Goal: Transaction & Acquisition: Obtain resource

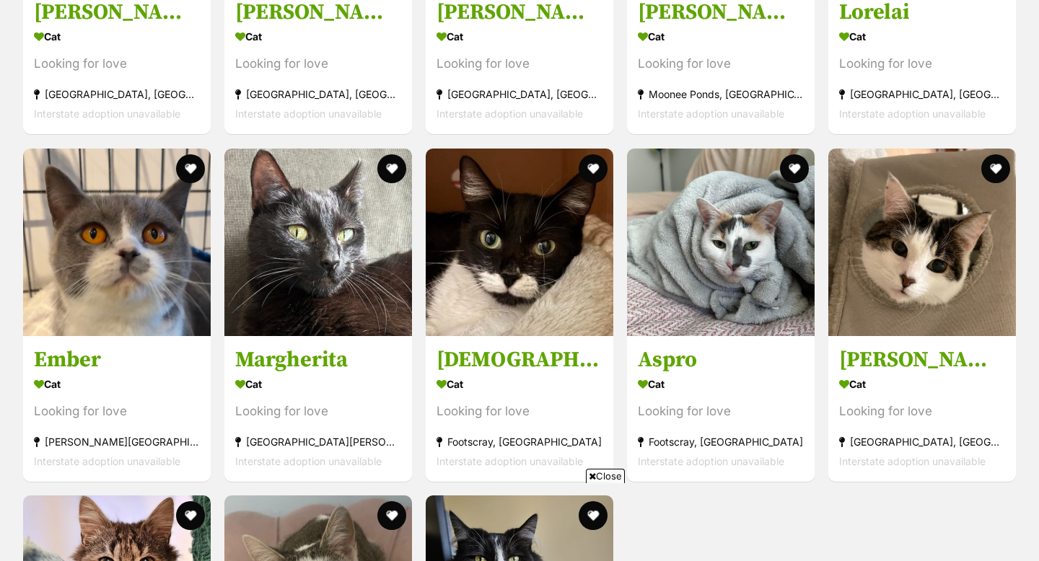
scroll to position [1882, 0]
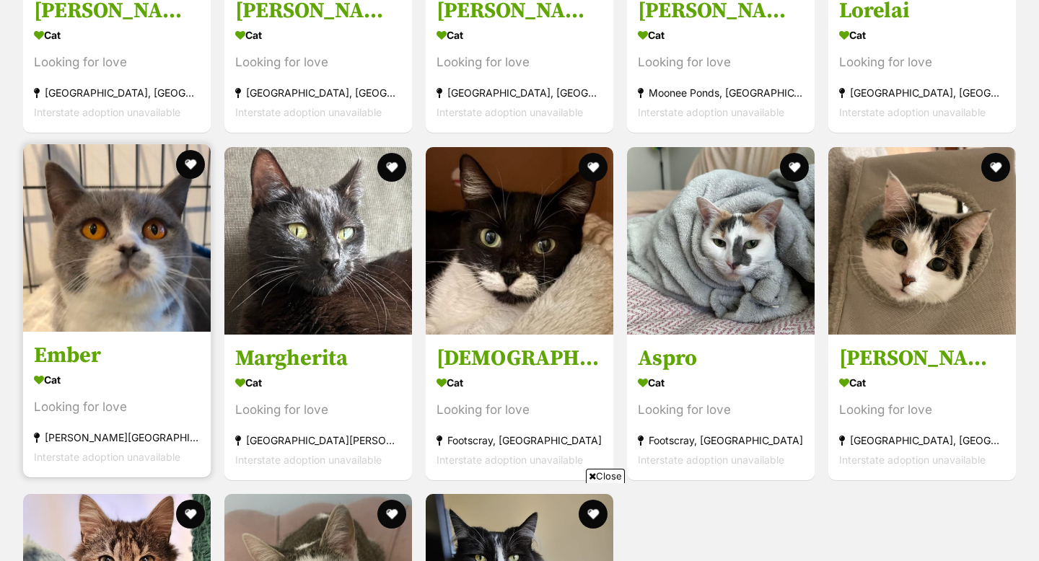
click at [70, 224] on img at bounding box center [117, 238] width 188 height 188
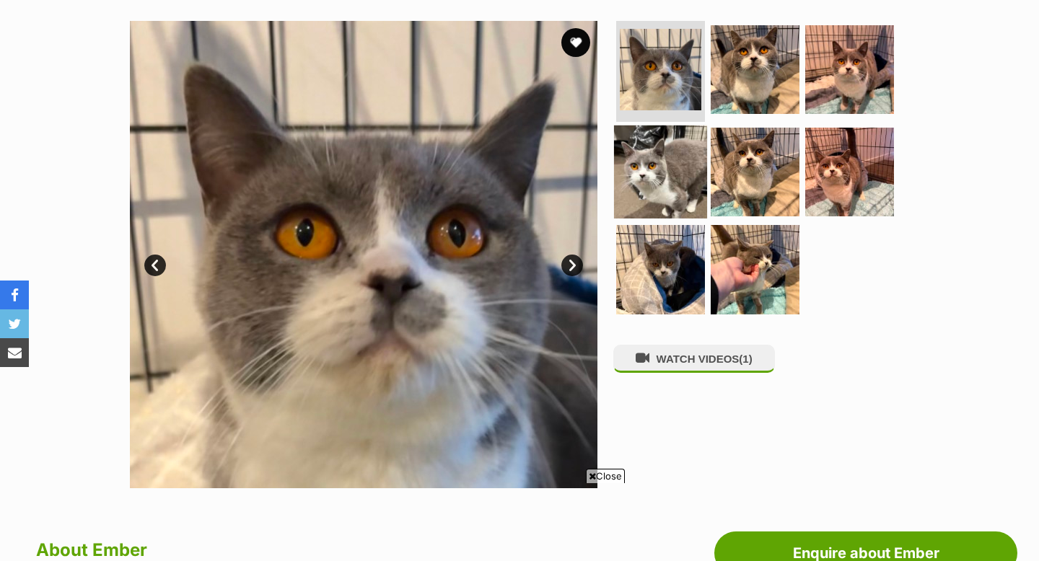
scroll to position [278, 0]
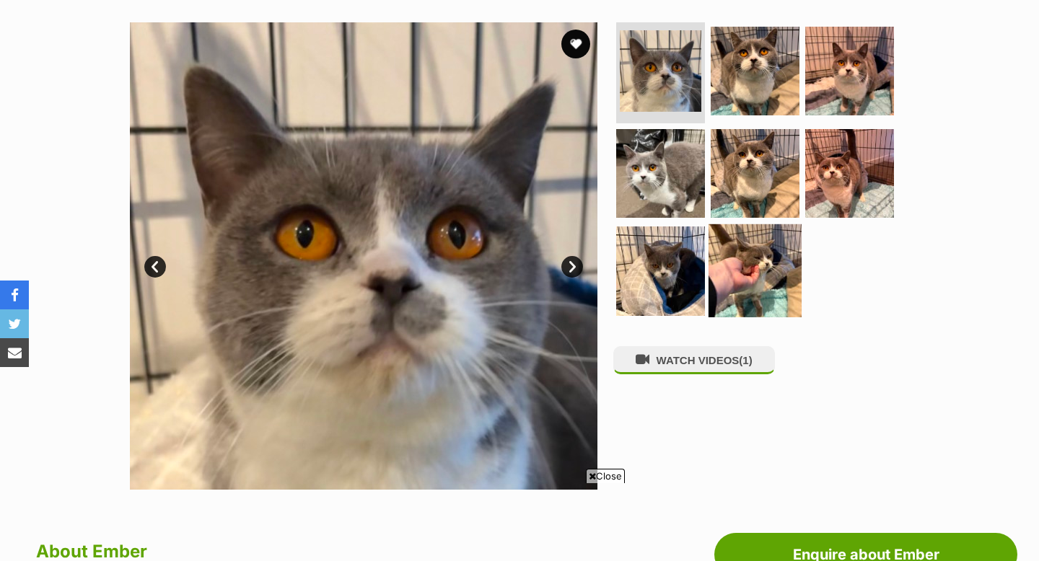
click at [753, 278] on img at bounding box center [755, 270] width 93 height 93
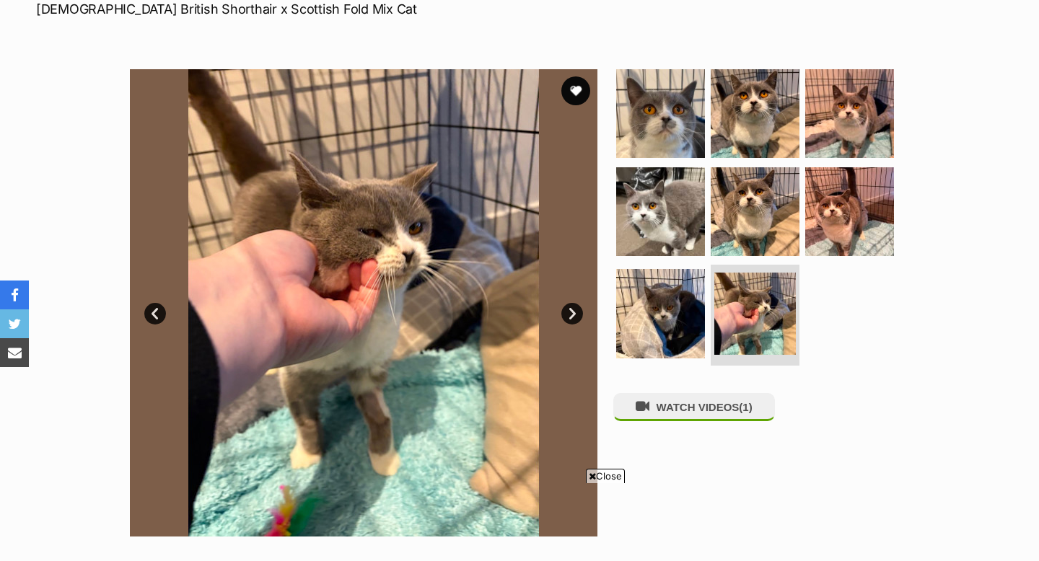
scroll to position [227, 0]
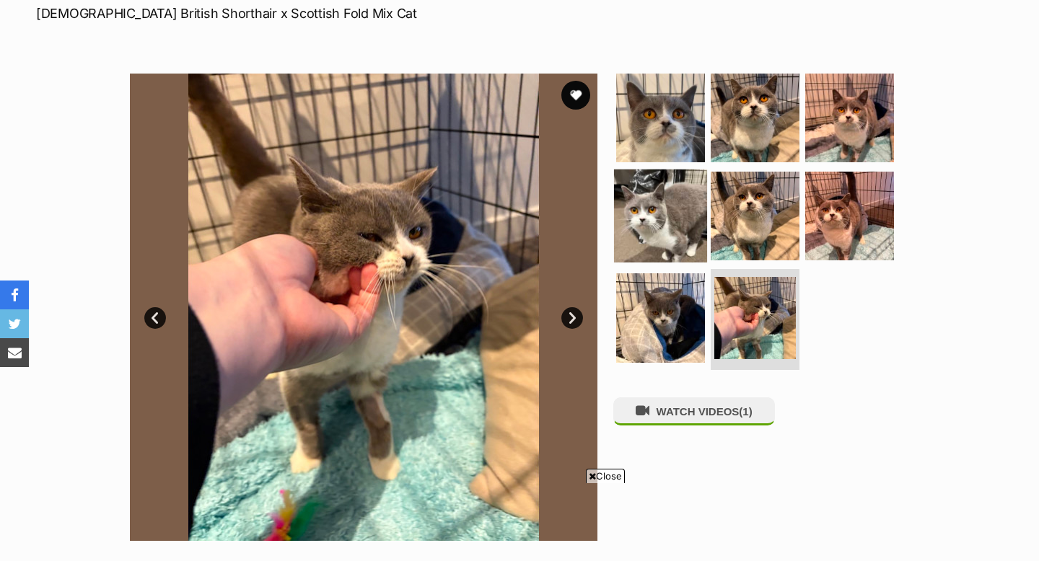
click at [665, 188] on img at bounding box center [660, 215] width 93 height 93
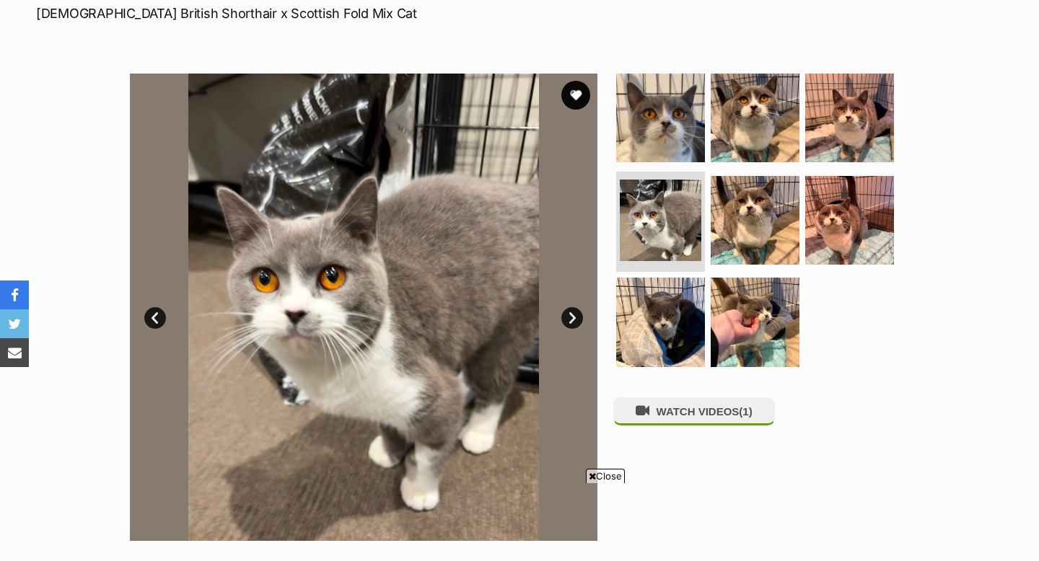
scroll to position [222, 0]
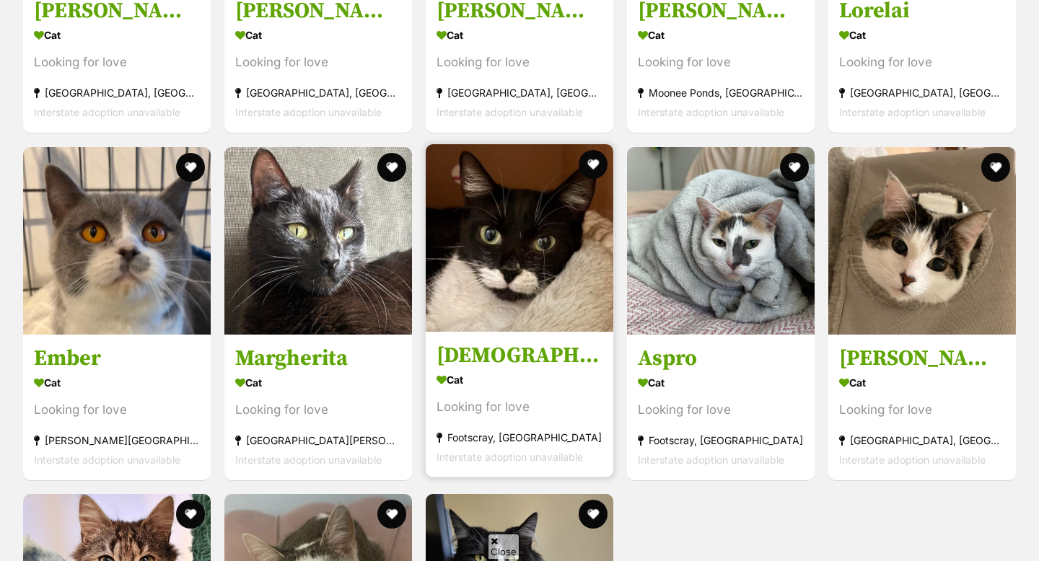
scroll to position [1913, 0]
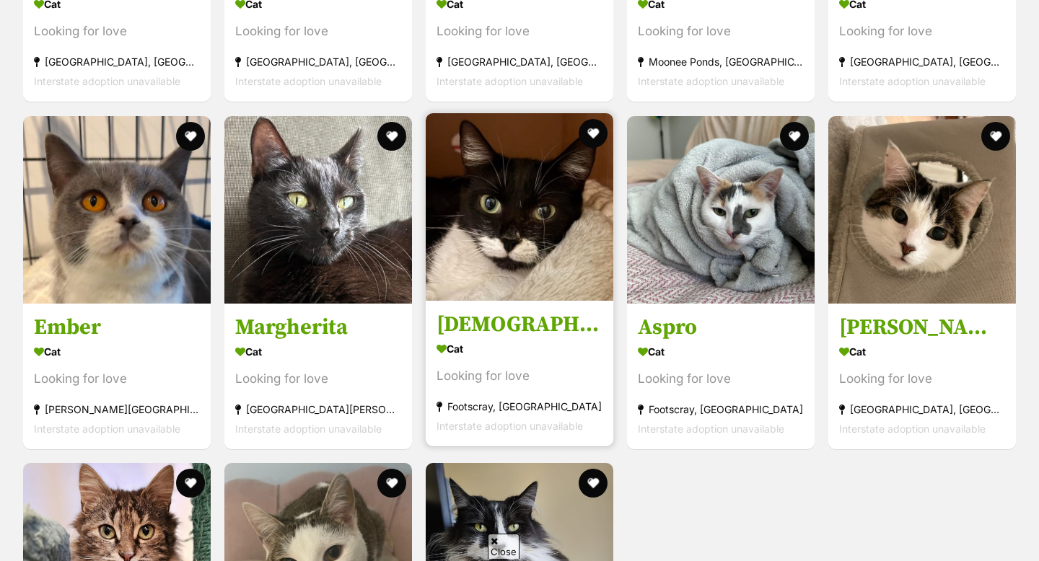
click at [520, 210] on img at bounding box center [520, 207] width 188 height 188
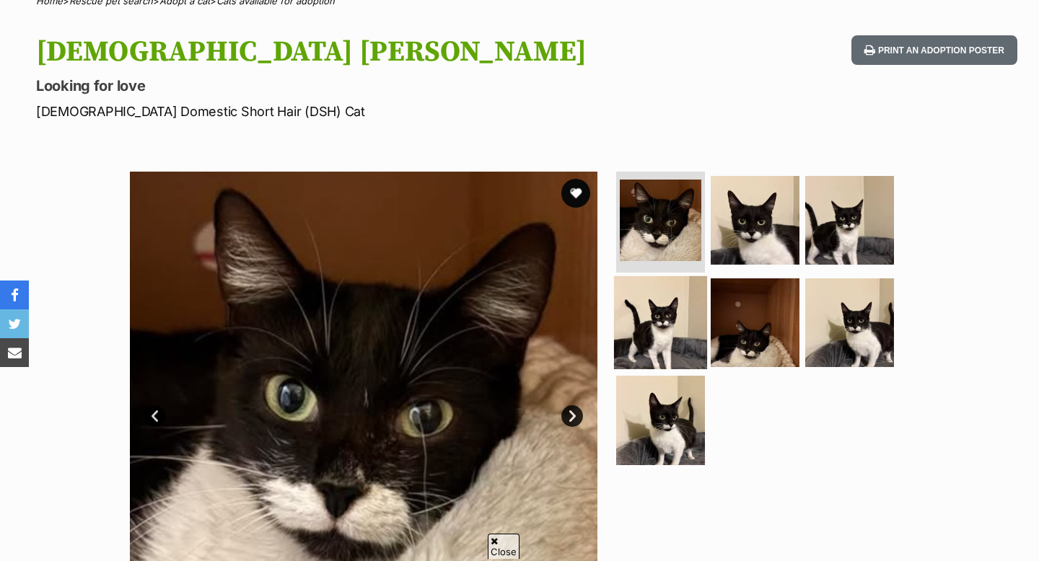
click at [672, 313] on img at bounding box center [660, 322] width 93 height 93
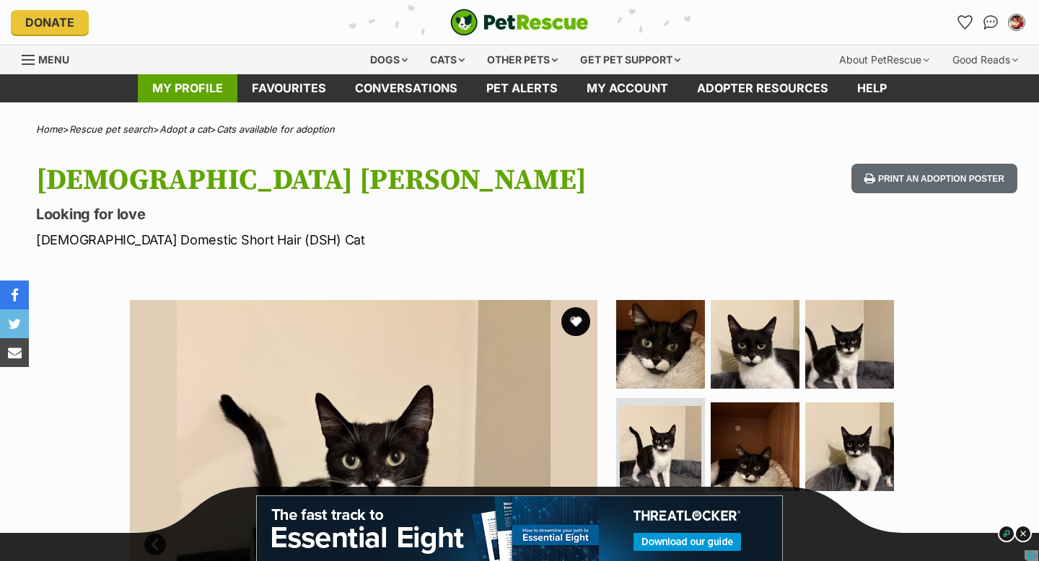
click at [183, 95] on link "My profile" at bounding box center [188, 88] width 100 height 28
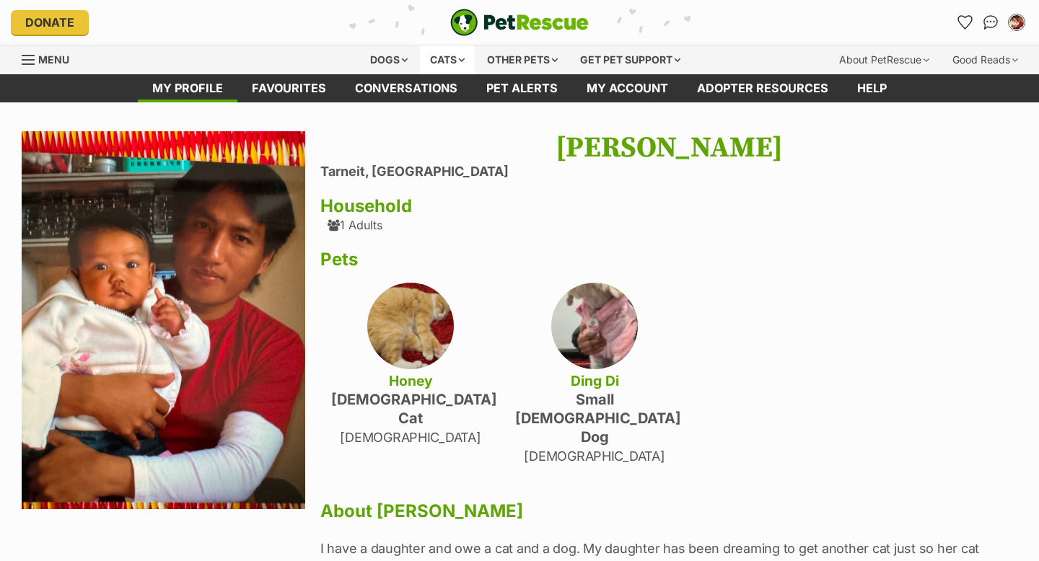
click at [429, 59] on div "Cats" at bounding box center [447, 59] width 55 height 29
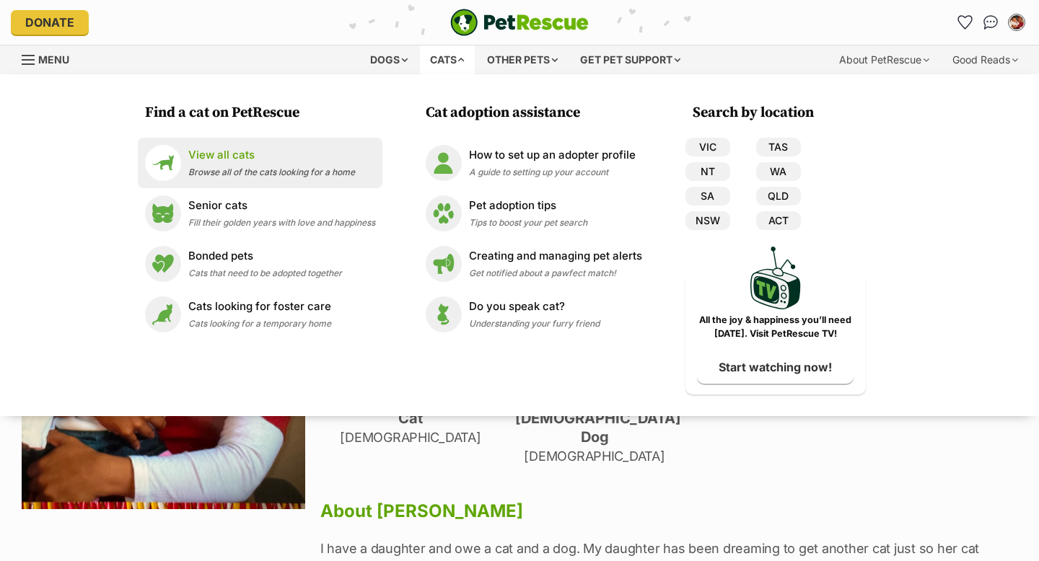
click at [261, 175] on span "Browse all of the cats looking for a home" at bounding box center [271, 172] width 167 height 11
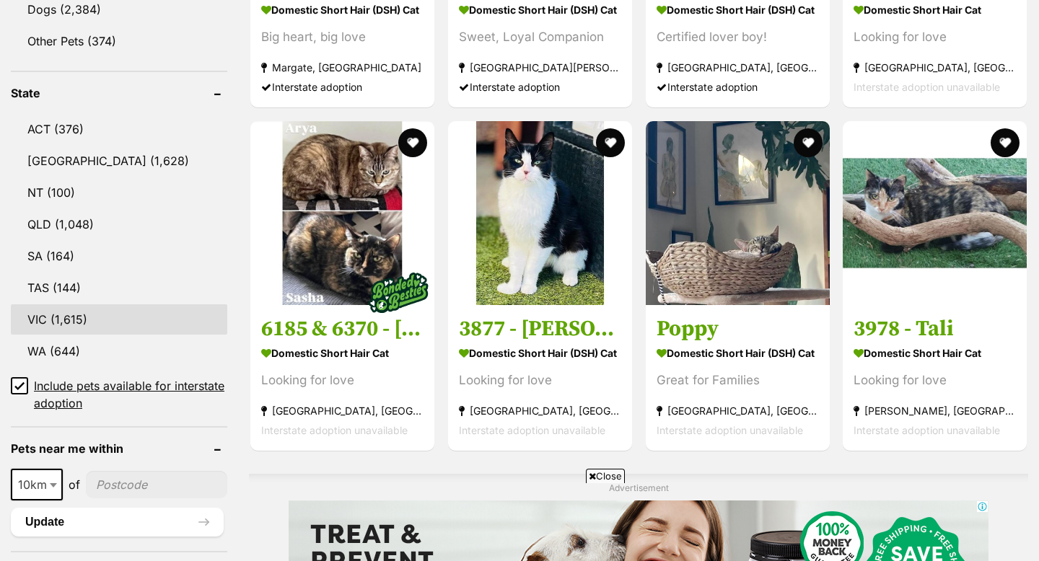
click at [82, 324] on link "VIC (1,615)" at bounding box center [119, 319] width 216 height 30
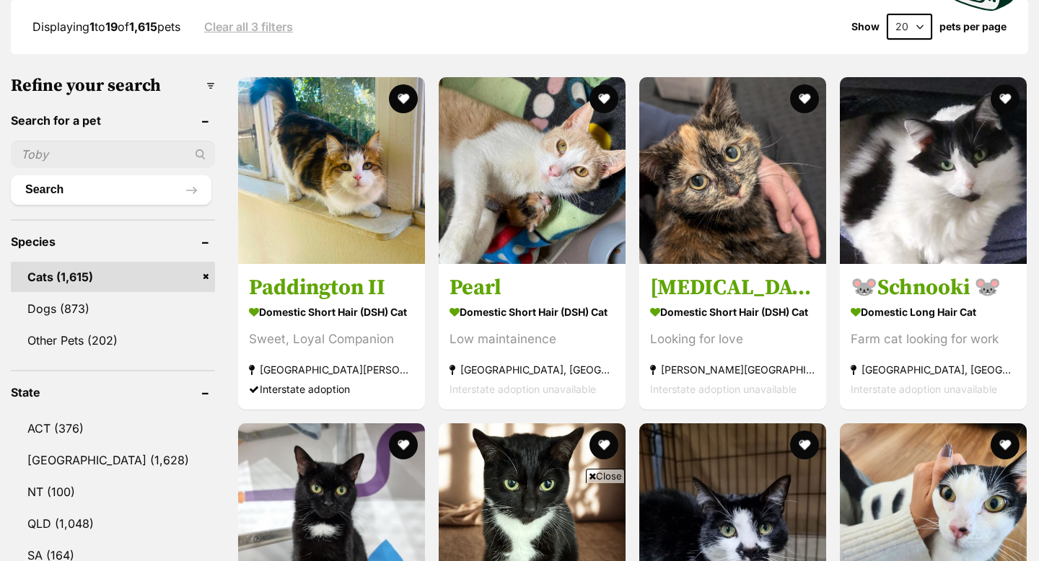
scroll to position [441, 0]
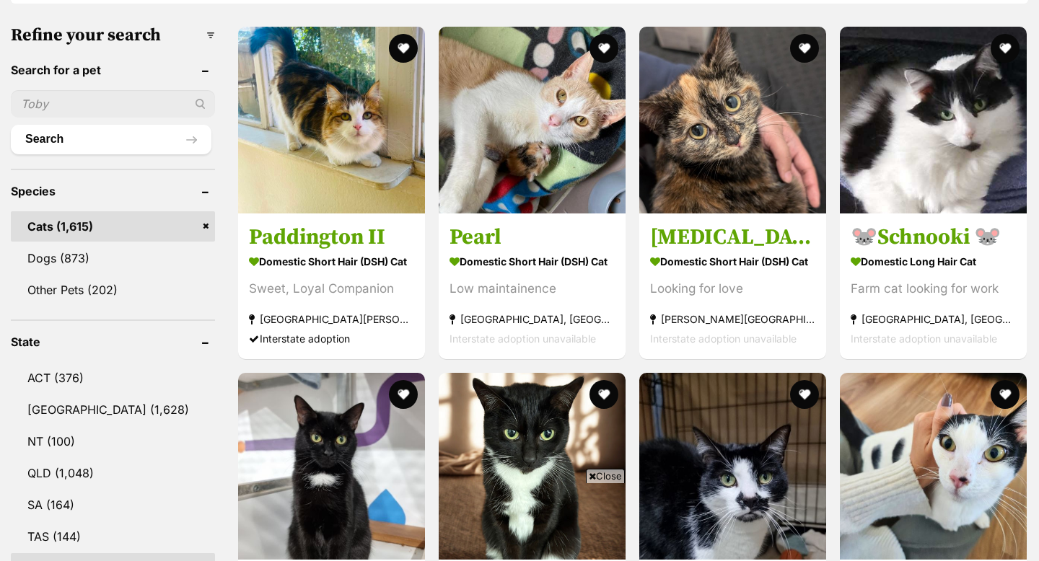
click at [111, 105] on input "text" at bounding box center [113, 103] width 204 height 27
click at [61, 189] on header "Species" at bounding box center [113, 191] width 204 height 13
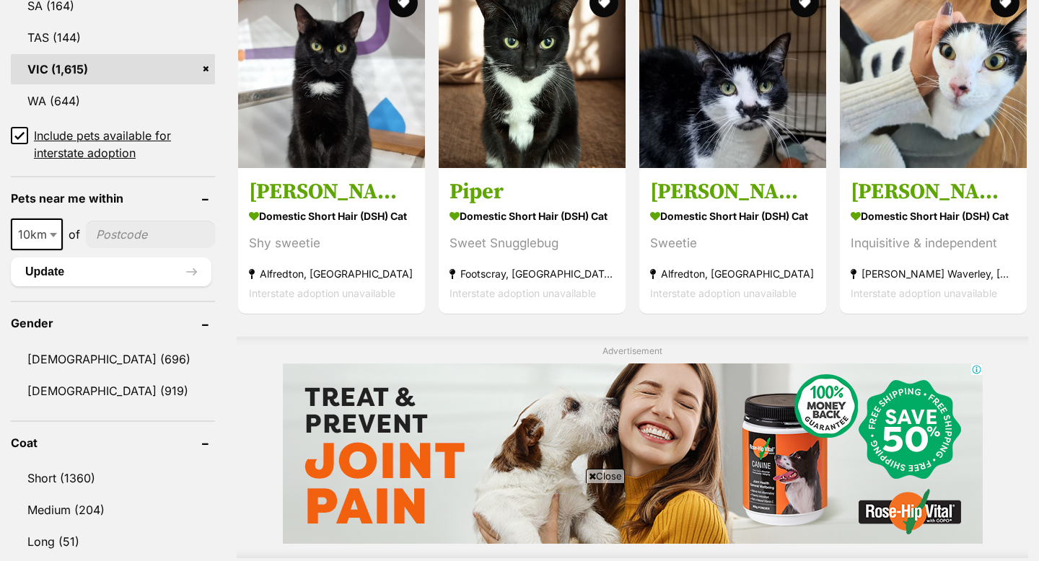
scroll to position [836, 0]
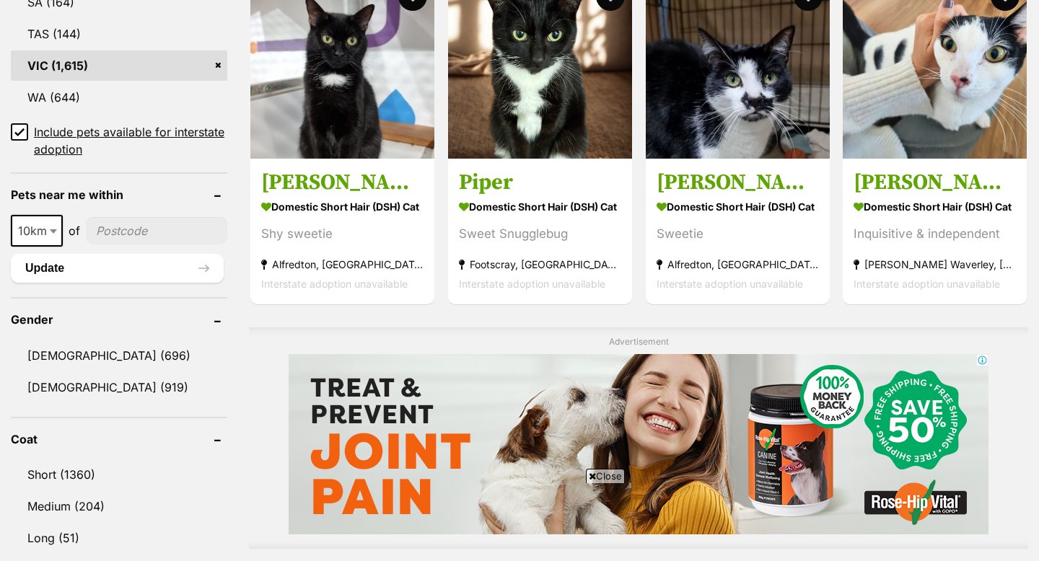
click at [102, 232] on input"] "postcode" at bounding box center [156, 230] width 141 height 27
type input"] "3029"
click at [121, 267] on button "Update" at bounding box center [117, 268] width 213 height 29
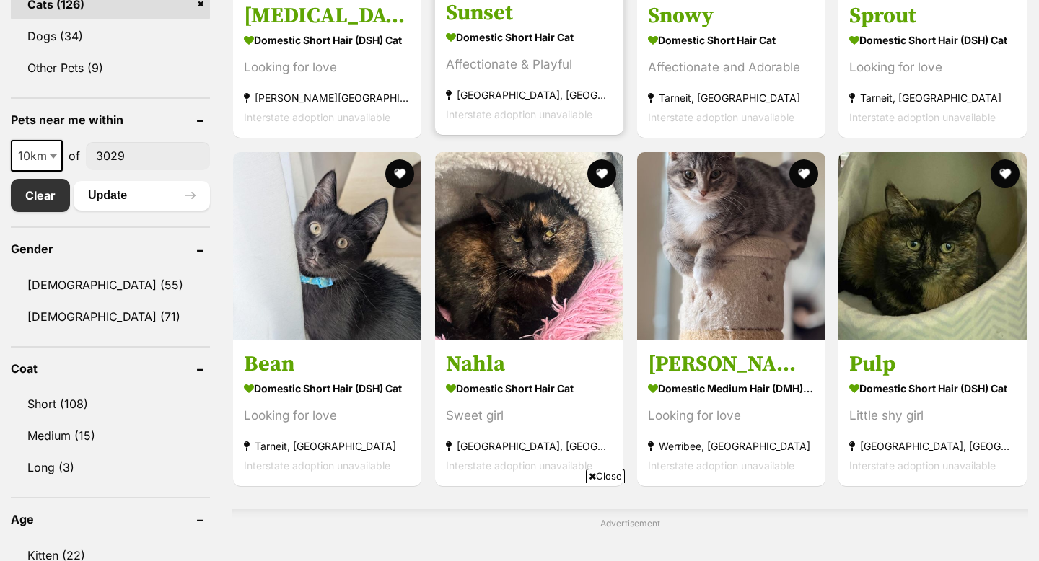
scroll to position [666, 0]
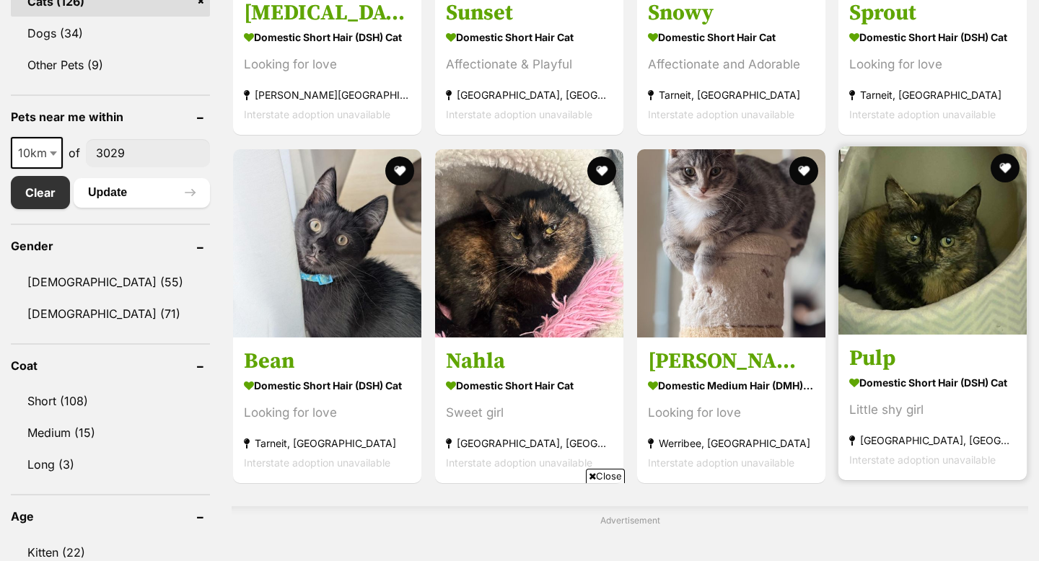
click at [924, 220] on img at bounding box center [932, 240] width 188 height 188
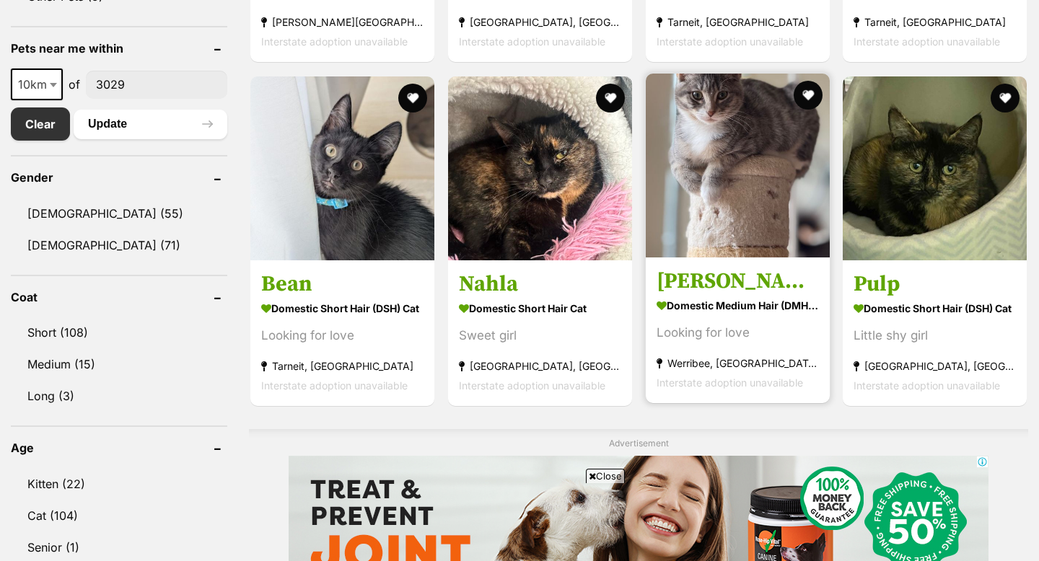
scroll to position [0, 0]
click at [706, 163] on img at bounding box center [738, 166] width 184 height 184
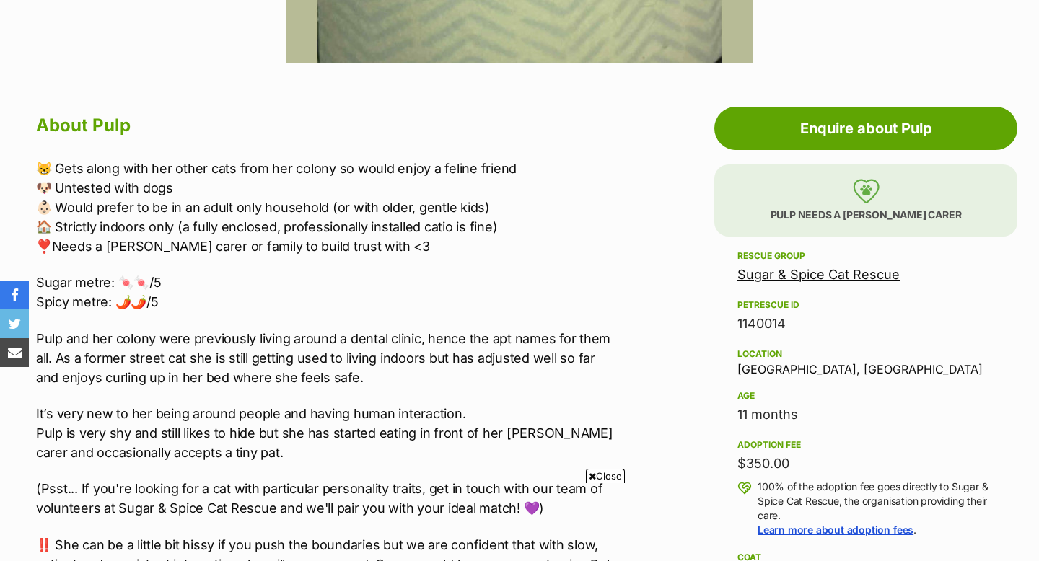
scroll to position [706, 0]
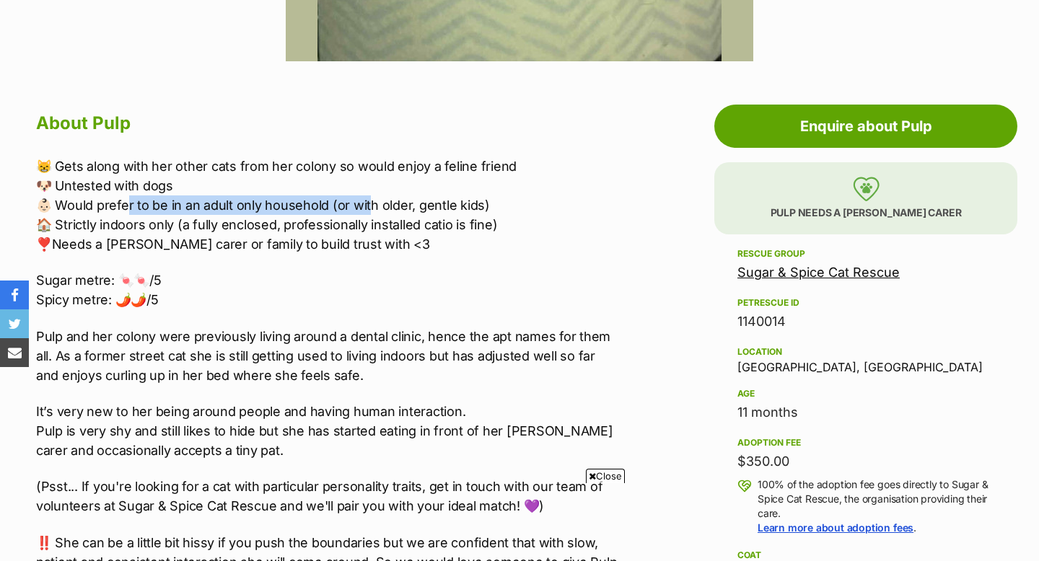
drag, startPoint x: 122, startPoint y: 208, endPoint x: 367, endPoint y: 200, distance: 244.7
click at [367, 200] on p "😸 Gets along with her other cats from her colony so would enjoy a feline friend…" at bounding box center [327, 205] width 583 height 97
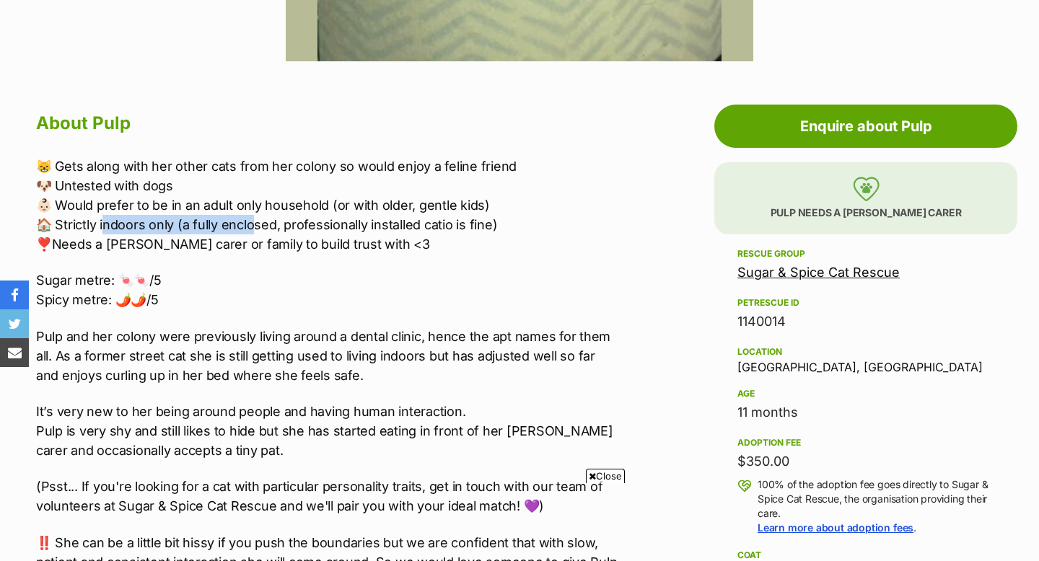
drag, startPoint x: 100, startPoint y: 227, endPoint x: 251, endPoint y: 227, distance: 151.5
click at [251, 227] on p "😸 Gets along with her other cats from her colony so would enjoy a feline friend…" at bounding box center [327, 205] width 583 height 97
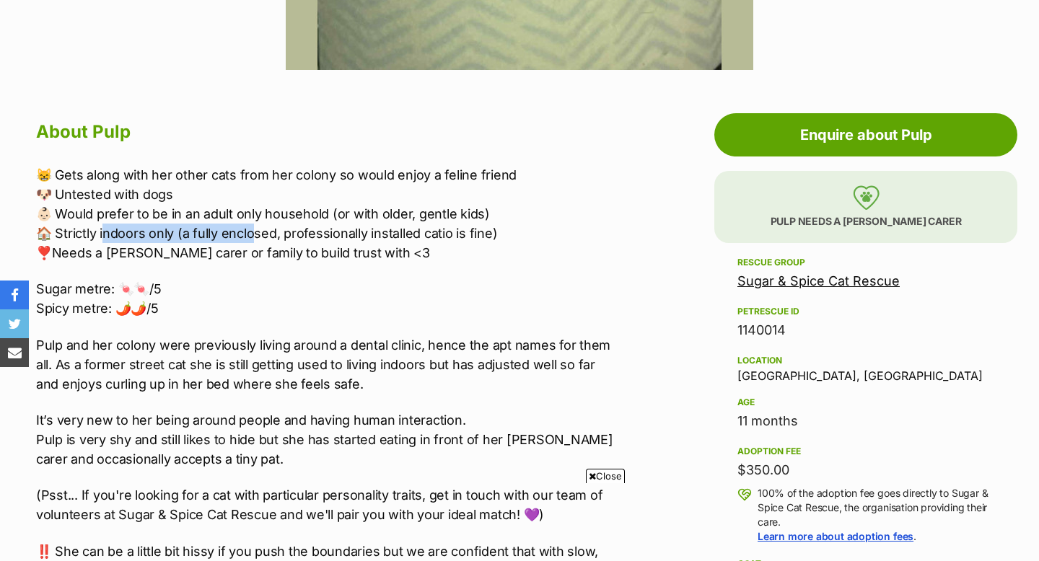
scroll to position [696, 0]
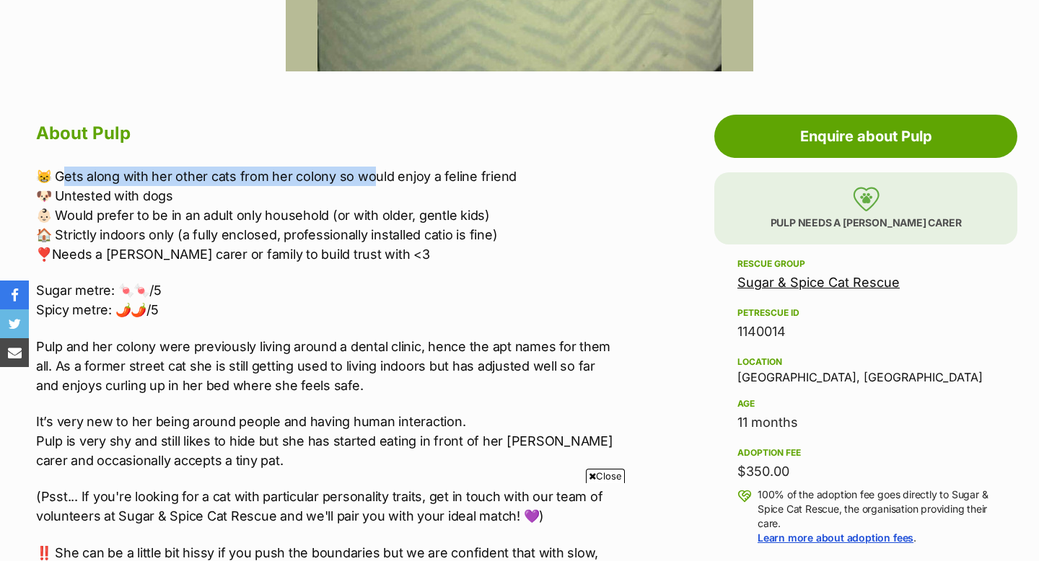
drag, startPoint x: 75, startPoint y: 175, endPoint x: 369, endPoint y: 172, distance: 293.7
click at [369, 172] on p "😸 Gets along with her other cats from her colony so would enjoy a feline friend…" at bounding box center [327, 215] width 583 height 97
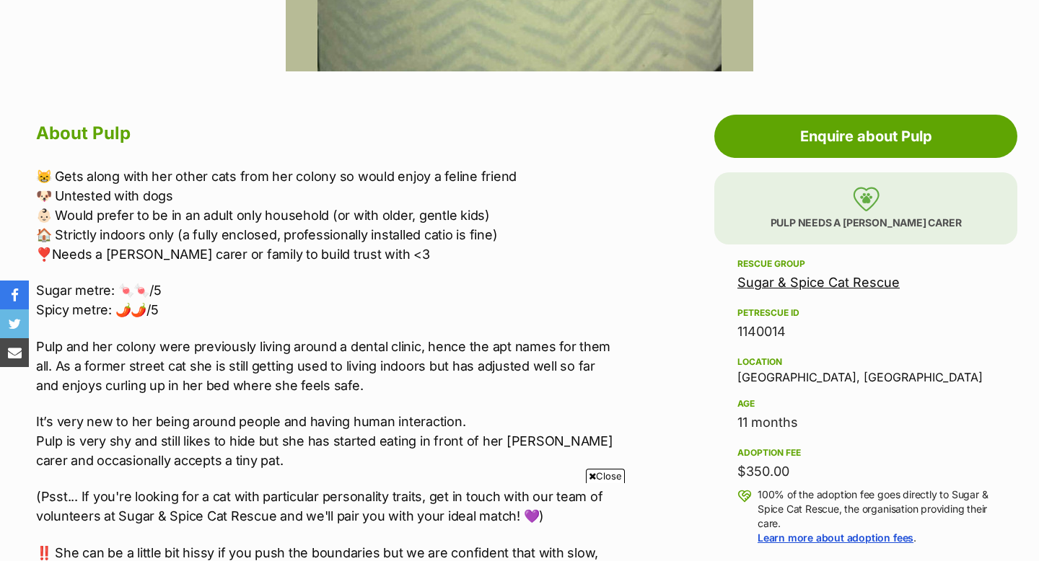
click at [333, 210] on p "😸 Gets along with her other cats from her colony so would enjoy a feline friend…" at bounding box center [327, 215] width 583 height 97
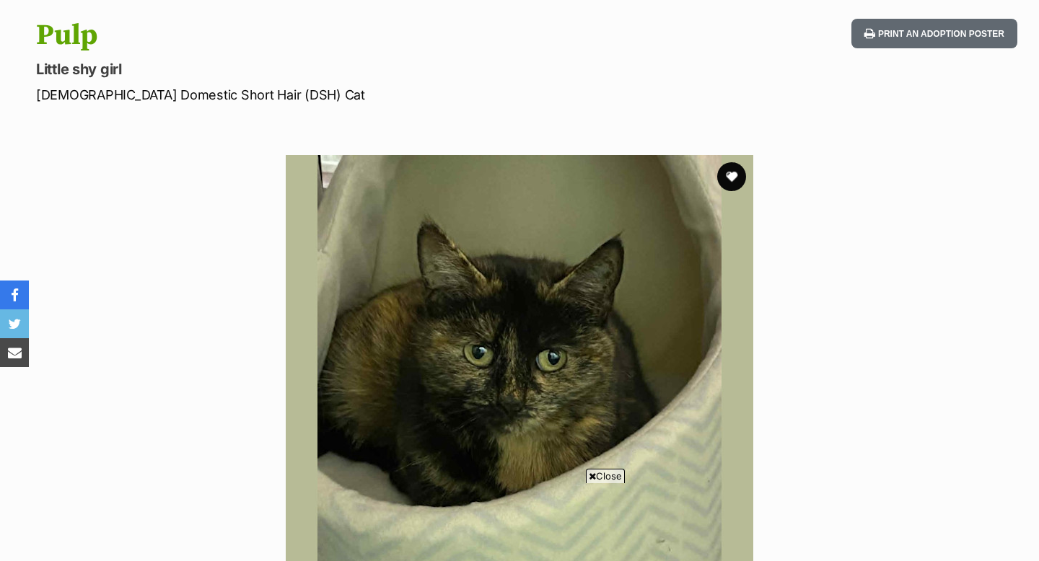
scroll to position [166, 0]
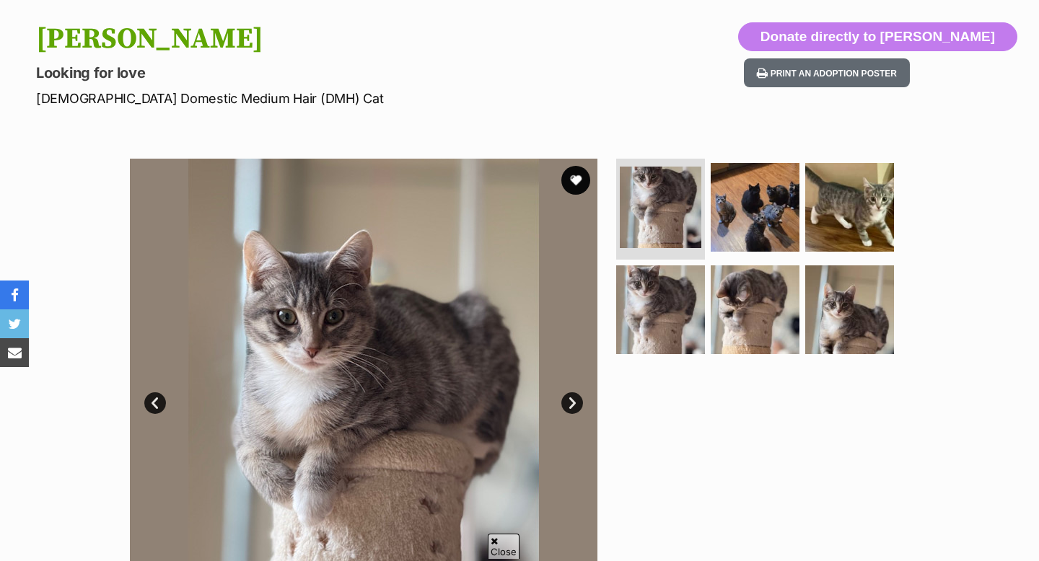
scroll to position [144, 0]
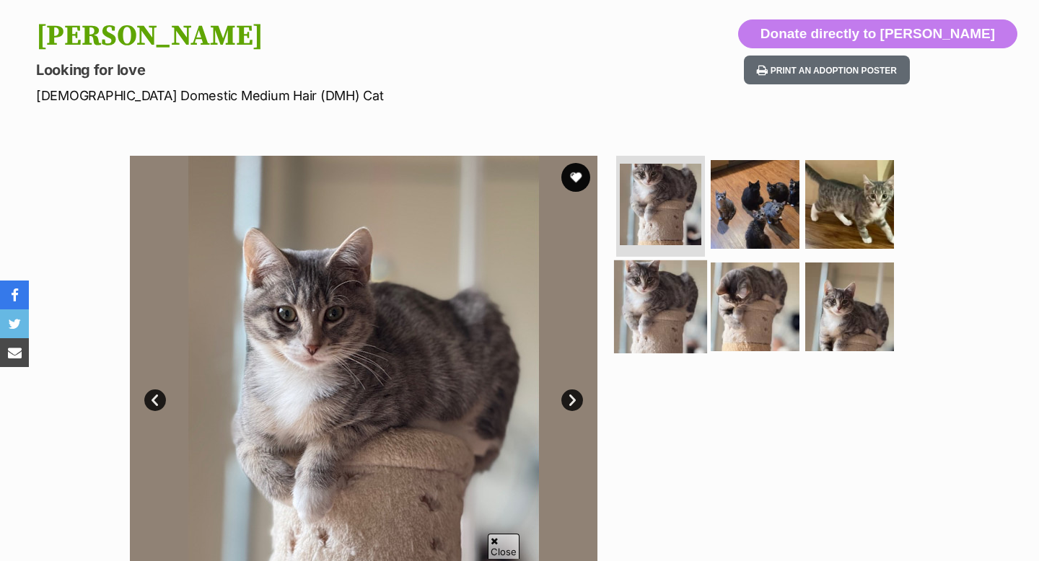
click at [655, 271] on img at bounding box center [660, 306] width 93 height 93
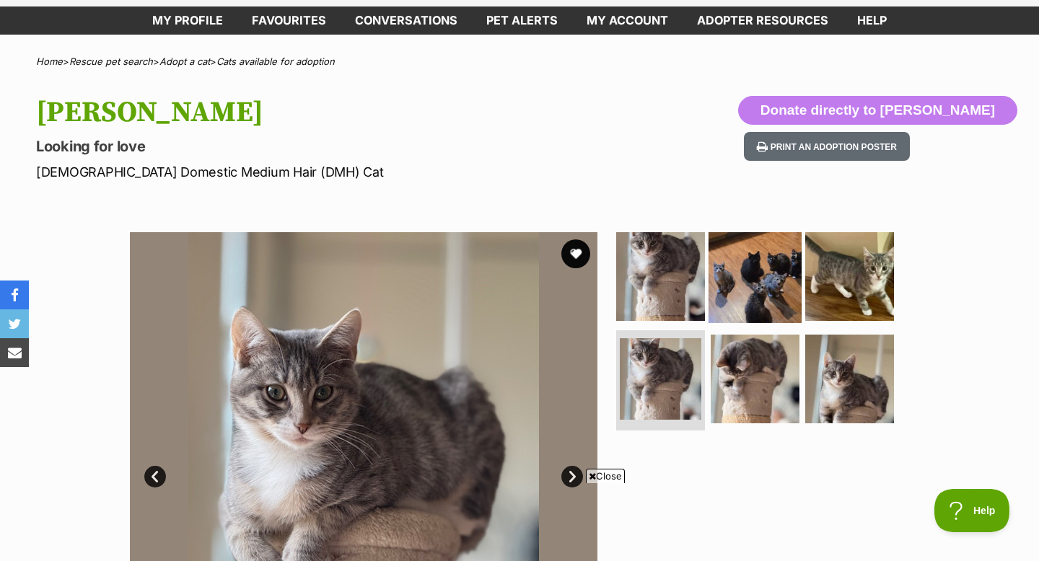
scroll to position [76, 0]
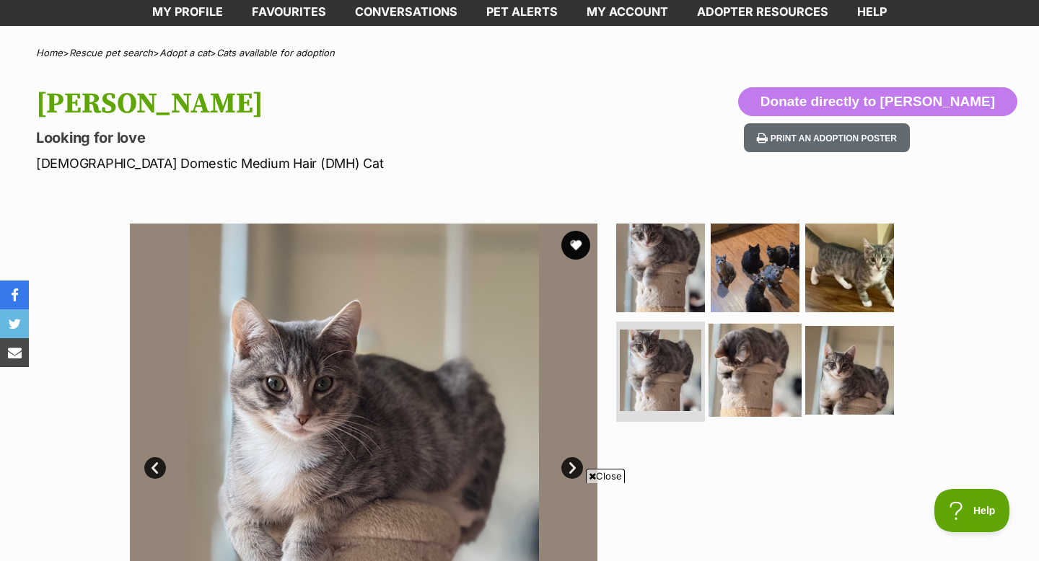
click at [746, 377] on img at bounding box center [755, 369] width 93 height 93
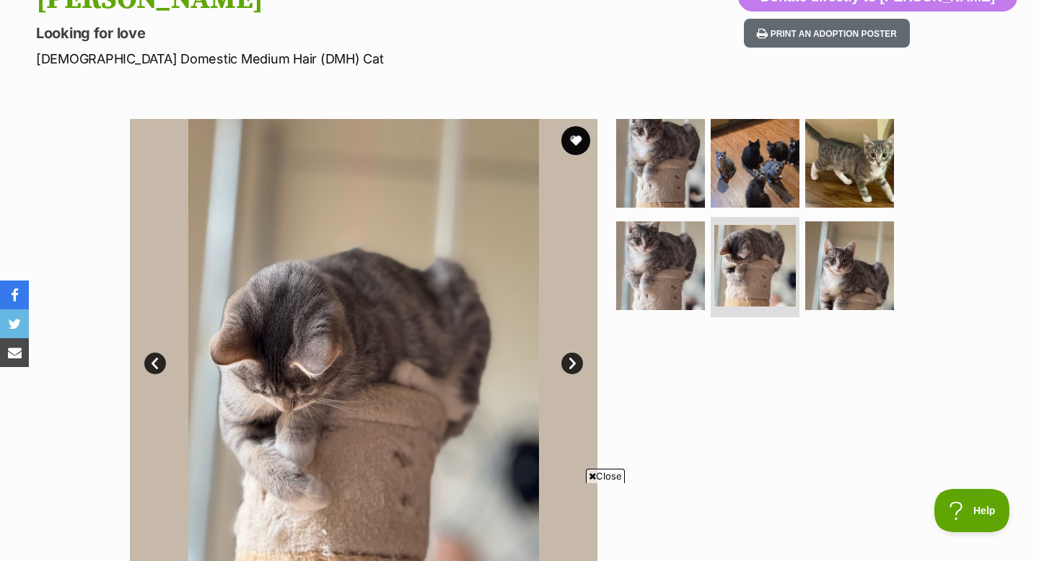
scroll to position [224, 0]
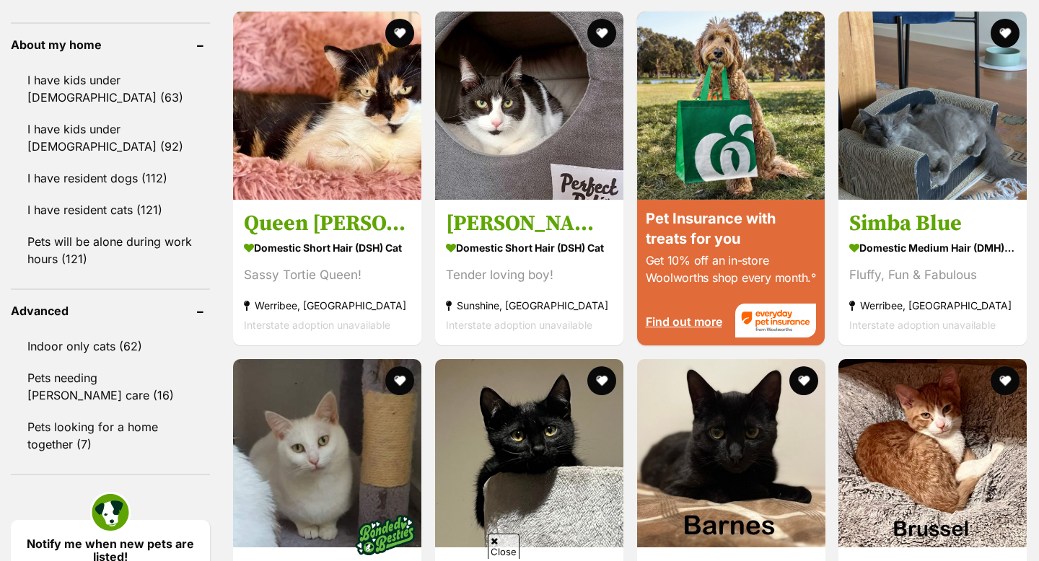
scroll to position [1290, 0]
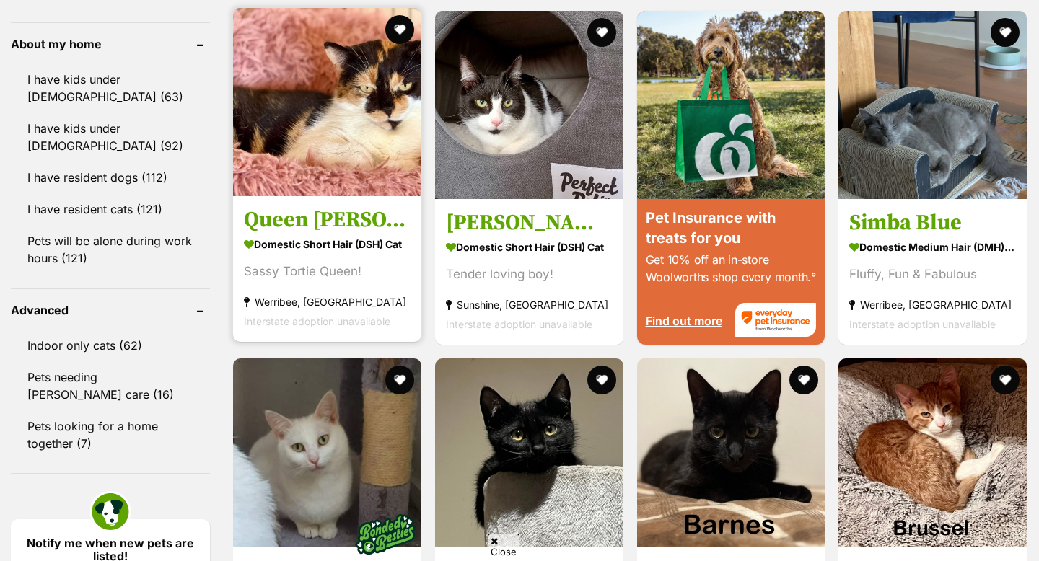
click at [359, 87] on img at bounding box center [327, 102] width 188 height 188
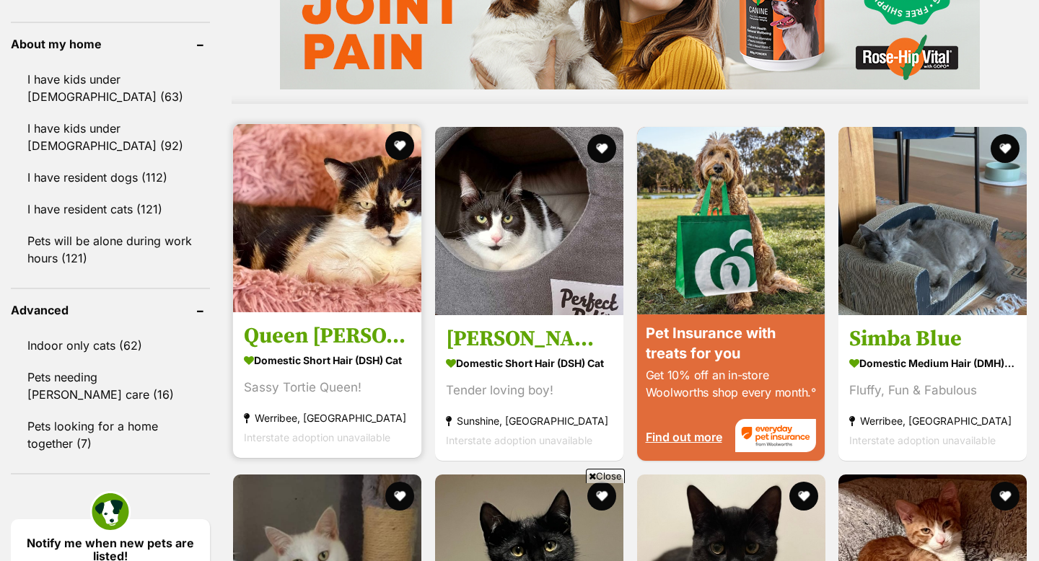
scroll to position [0, 0]
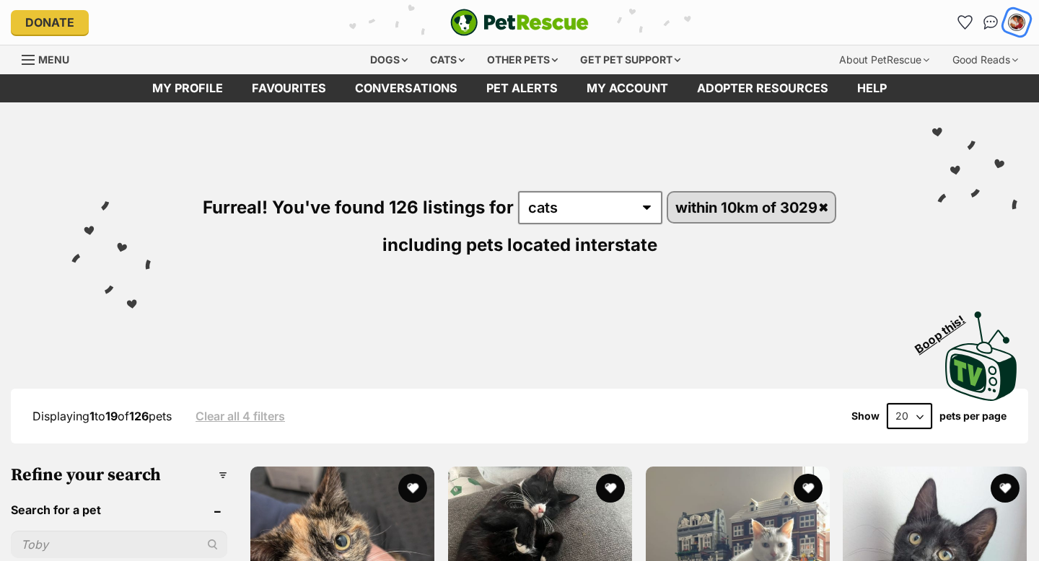
click at [1008, 18] on div "My account" at bounding box center [1017, 23] width 22 height 22
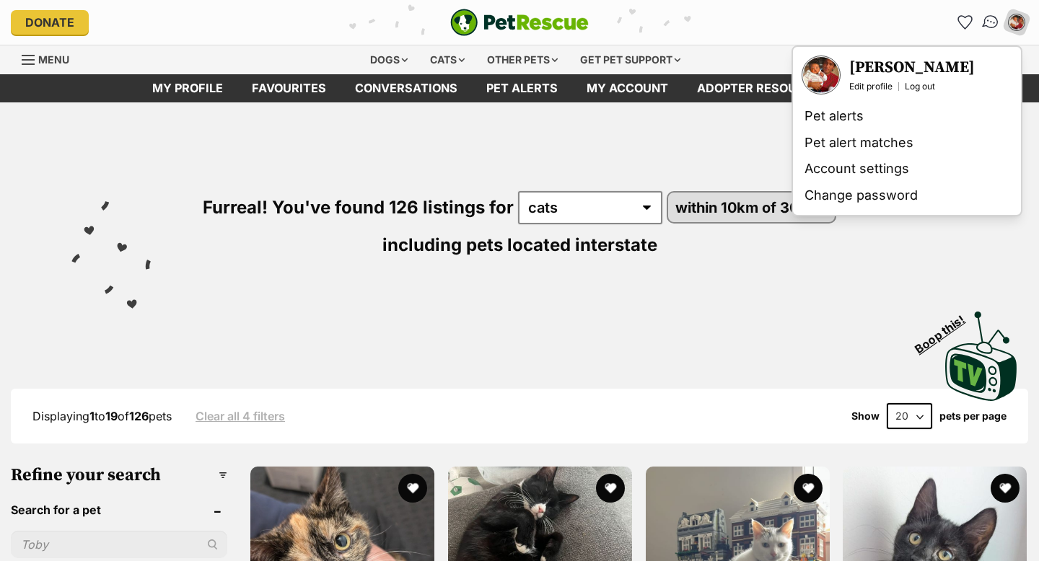
click at [986, 18] on img "Conversations" at bounding box center [990, 22] width 19 height 19
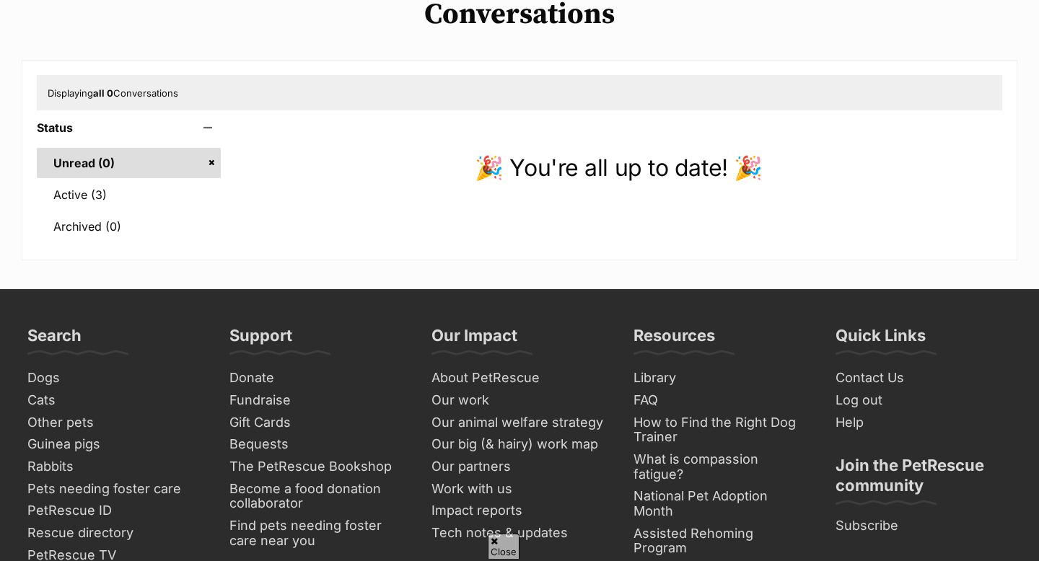
scroll to position [132, 0]
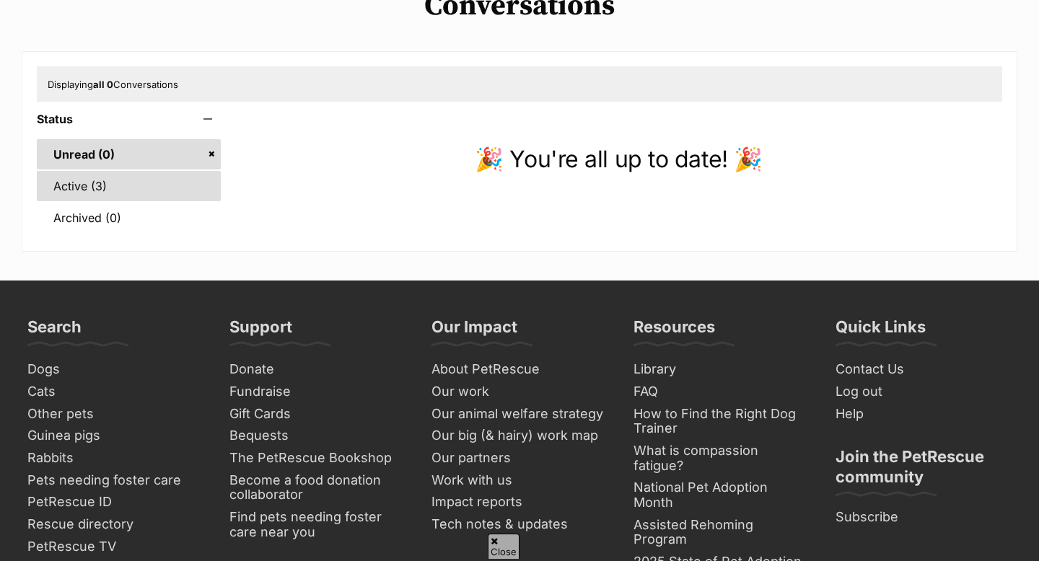
click at [126, 183] on link "Active (3)" at bounding box center [129, 186] width 184 height 30
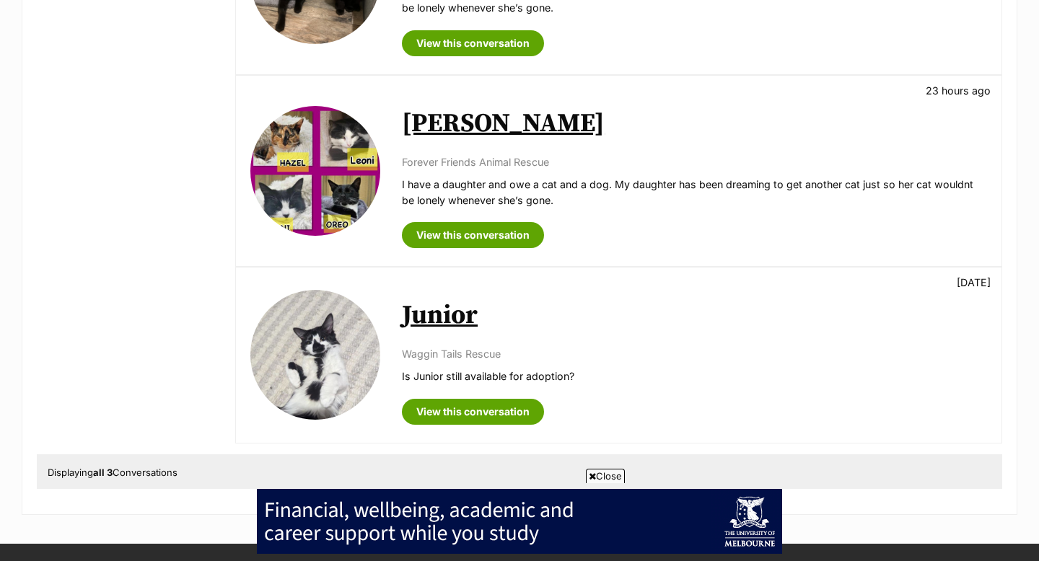
click at [442, 250] on div "Available Leilani 23 hours ago Forever Friends Animal Rescue I have a daughter …" at bounding box center [619, 171] width 766 height 190
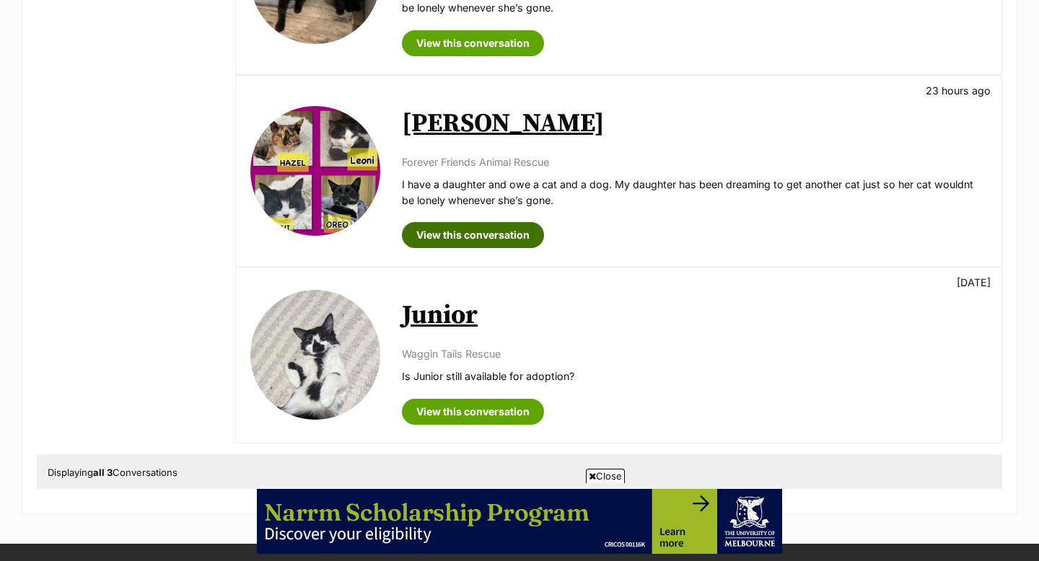
click at [454, 240] on link "View this conversation" at bounding box center [473, 235] width 142 height 26
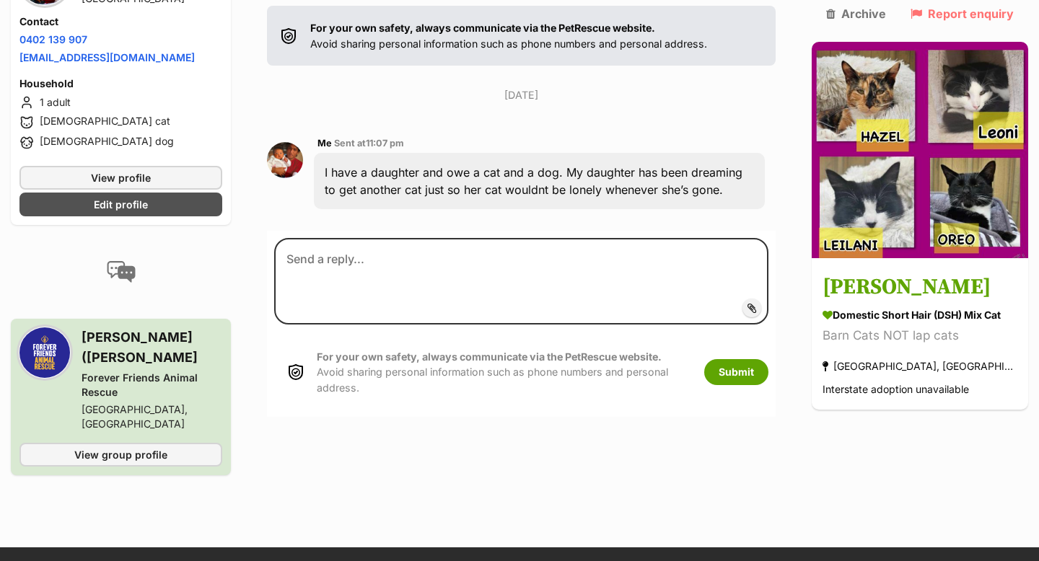
scroll to position [293, 0]
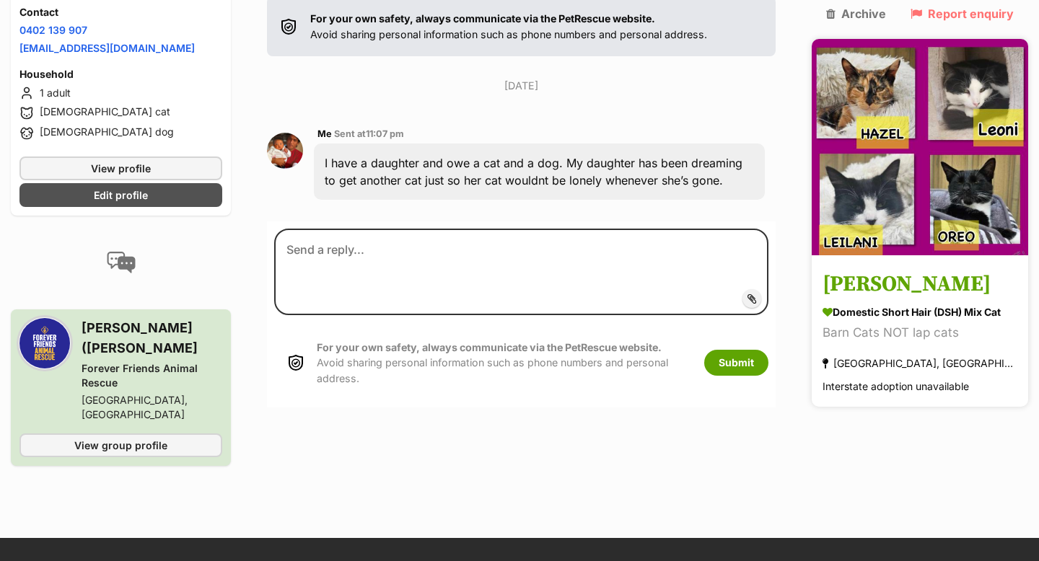
click at [884, 141] on img at bounding box center [920, 147] width 216 height 216
